Goal: Information Seeking & Learning: Learn about a topic

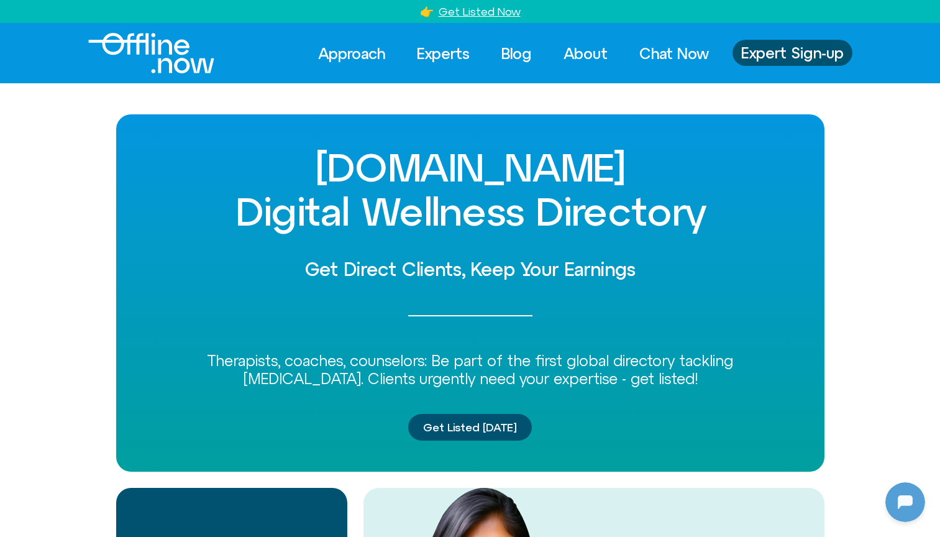
scroll to position [382, 0]
click at [505, 53] on link "Blog" at bounding box center [516, 53] width 53 height 27
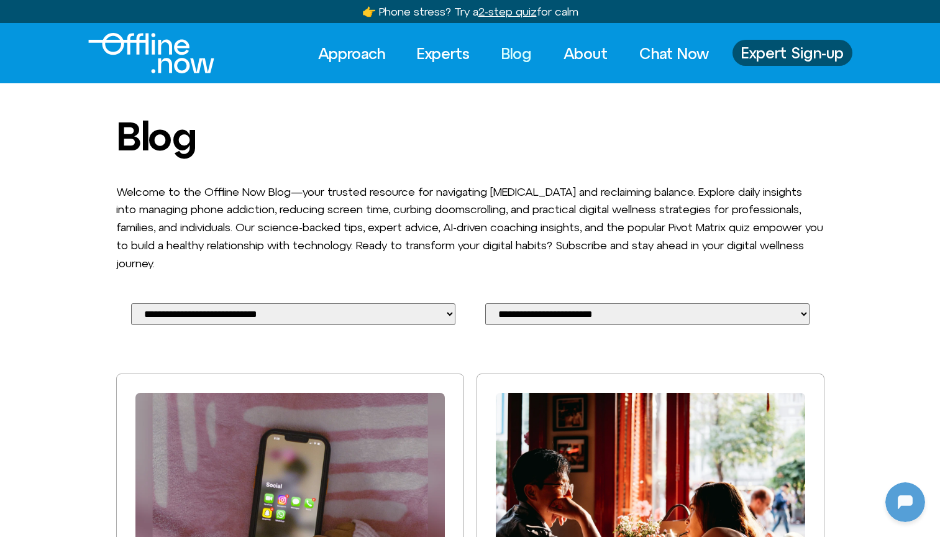
click at [312, 407] on img at bounding box center [289, 496] width 309 height 206
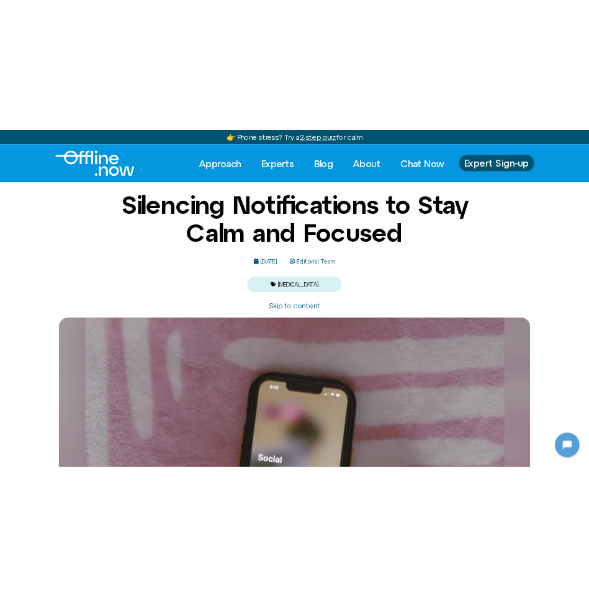
scroll to position [1305, 0]
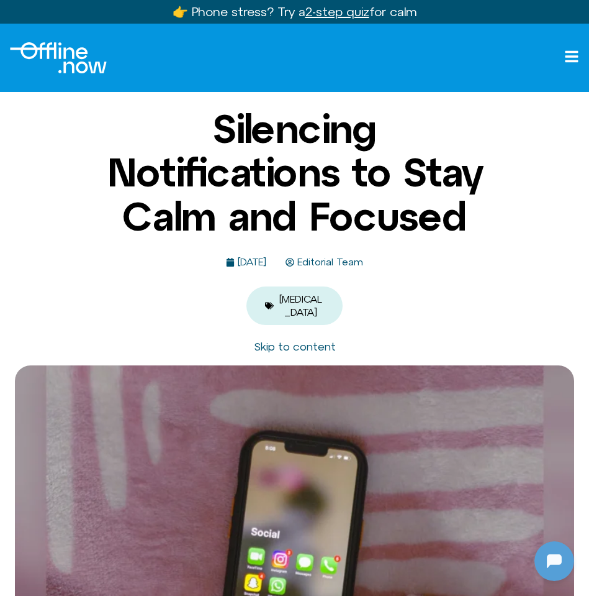
click at [378, 161] on h1 "Silencing Notifications to Stay Calm and Focused" at bounding box center [294, 172] width 385 height 131
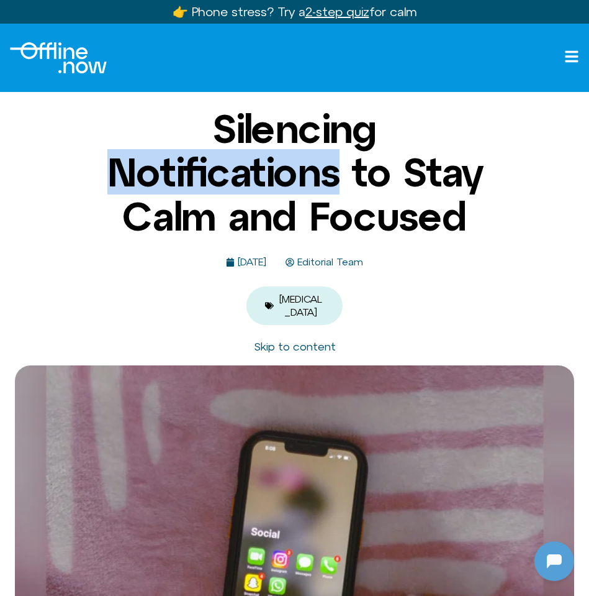
click at [378, 161] on h1 "Silencing Notifications to Stay Calm and Focused" at bounding box center [294, 172] width 385 height 131
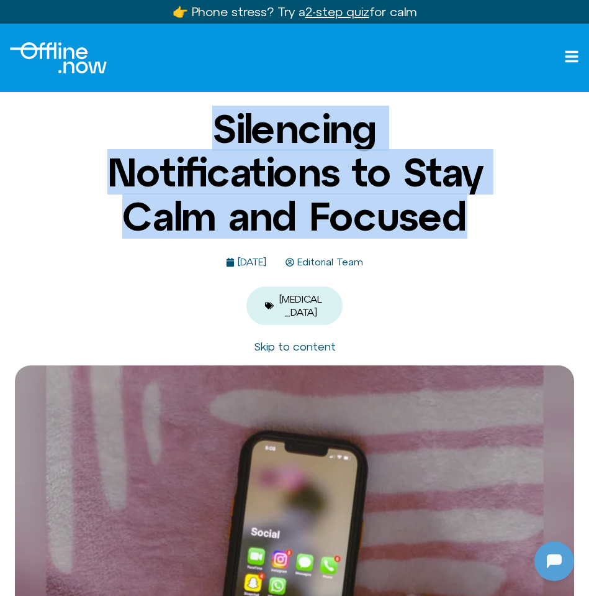
click at [378, 161] on h1 "Silencing Notifications to Stay Calm and Focused" at bounding box center [294, 172] width 385 height 131
drag, startPoint x: 0, startPoint y: 6, endPoint x: 161, endPoint y: 247, distance: 289.2
click at [161, 238] on h1 "Silencing Notifications to Stay Calm and Focused" at bounding box center [294, 172] width 385 height 131
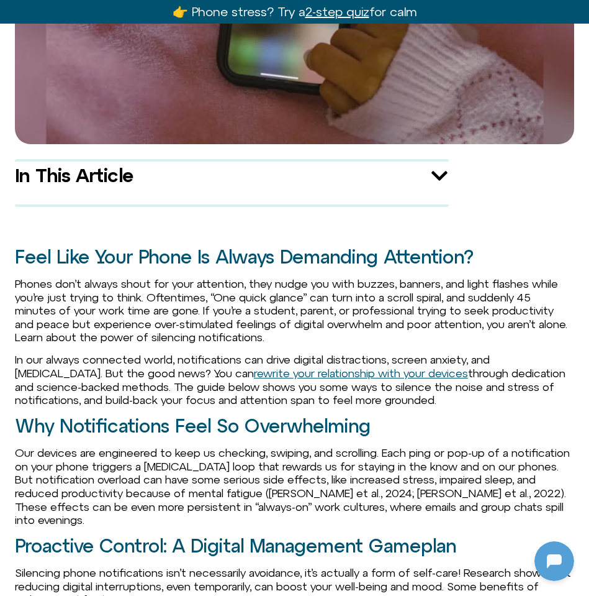
scroll to position [620, 0]
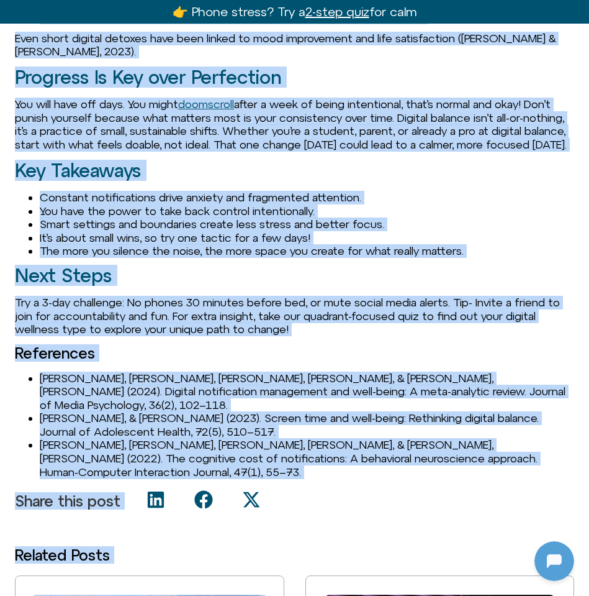
scroll to position [2056, 0]
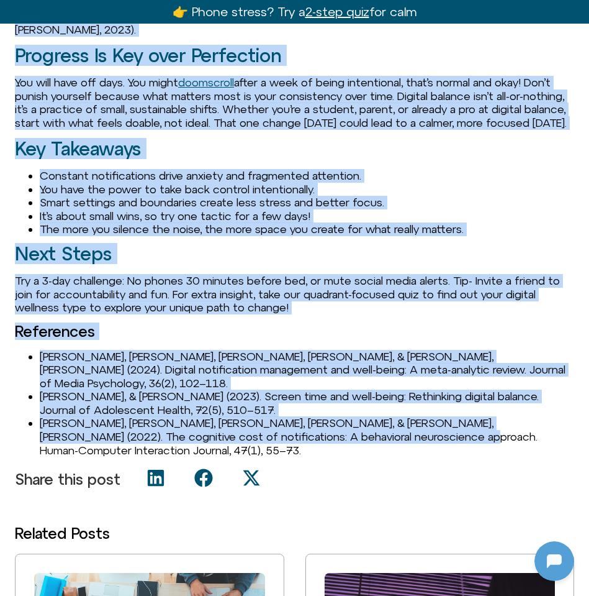
drag, startPoint x: 17, startPoint y: 268, endPoint x: 360, endPoint y: 476, distance: 401.6
copy div "Feel Like Your Phone Is Always Demanding Attention? Phones don’t always shout f…"
